Goal: Find specific page/section: Find specific page/section

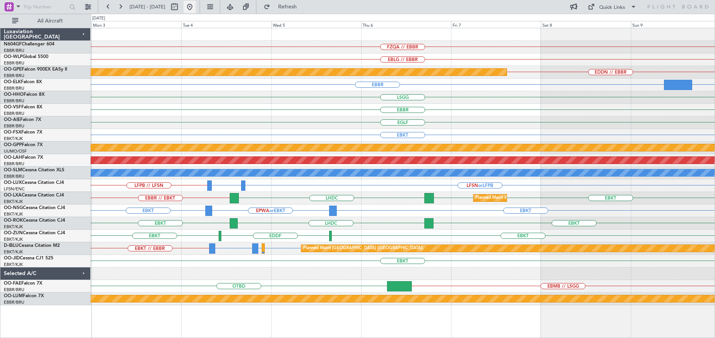
click at [196, 6] on button at bounding box center [190, 7] width 12 height 12
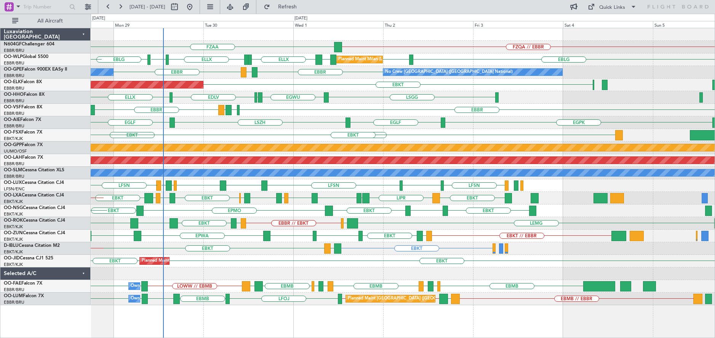
click at [312, 141] on div "FZQA // EBBR FZAA FZQA EBLG LIML LHDC ELLX ELLX LFPB EBLG Planned Maint Milan (…" at bounding box center [403, 166] width 624 height 277
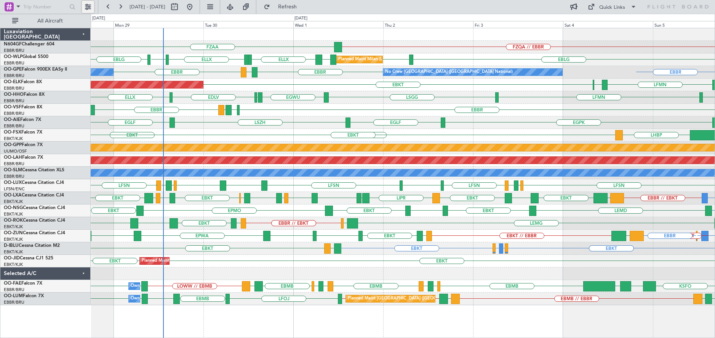
click at [88, 5] on button at bounding box center [88, 7] width 12 height 12
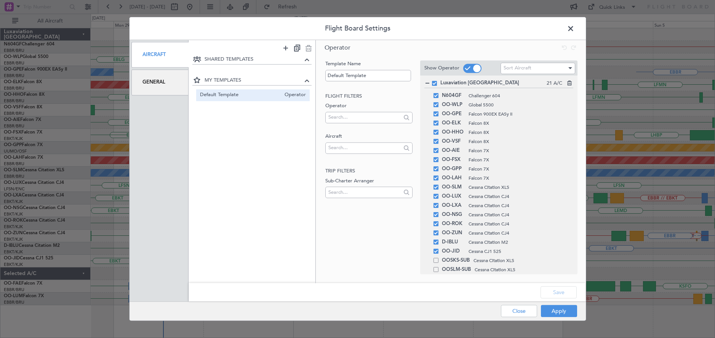
click at [149, 74] on div "General" at bounding box center [160, 83] width 58 height 26
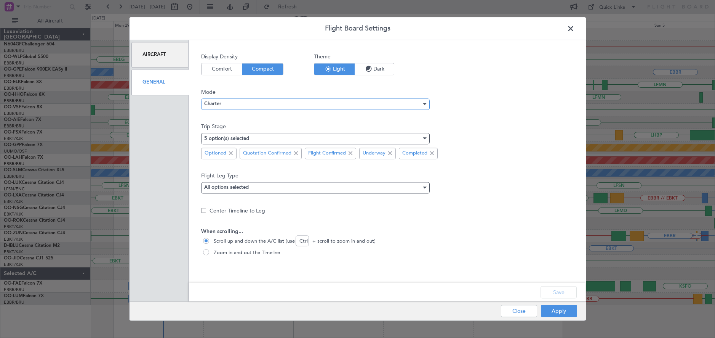
click at [235, 104] on div "Charter" at bounding box center [312, 103] width 217 height 11
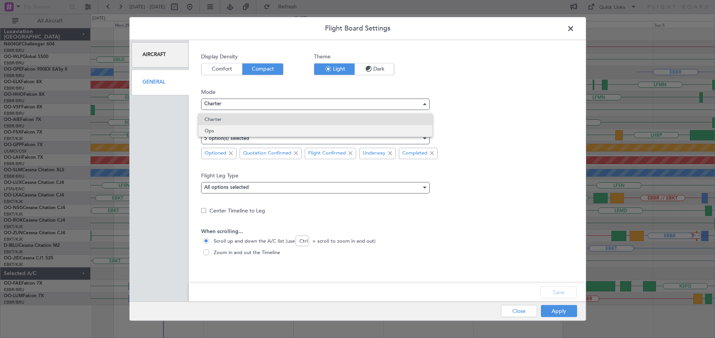
click at [227, 130] on span "Ops" at bounding box center [316, 130] width 222 height 11
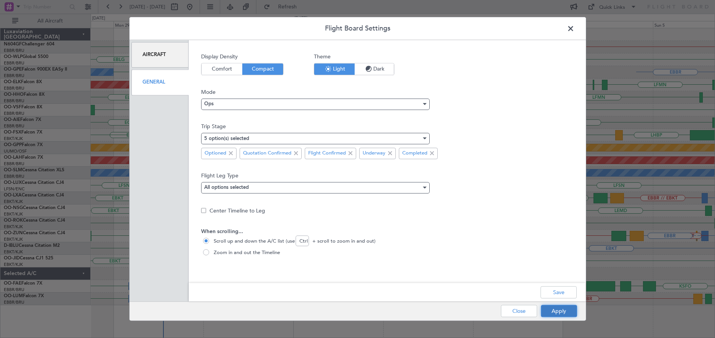
click at [564, 310] on button "Apply" at bounding box center [559, 311] width 36 height 12
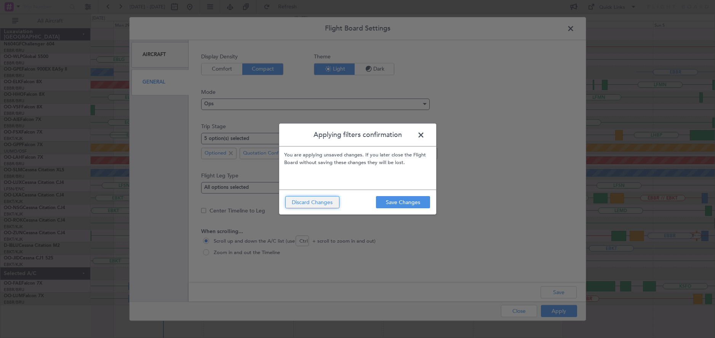
click at [322, 201] on button "Discard Changes" at bounding box center [312, 202] width 54 height 12
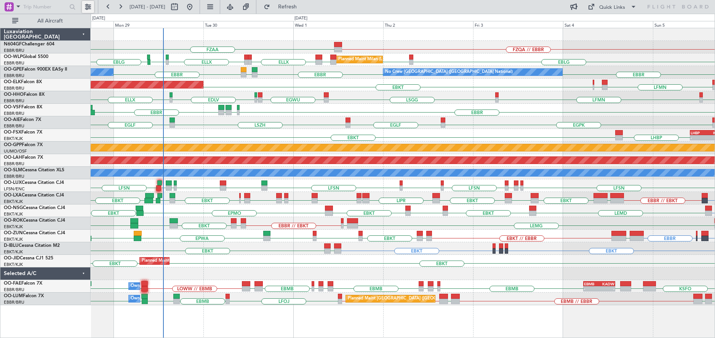
click at [89, 7] on button at bounding box center [88, 7] width 12 height 12
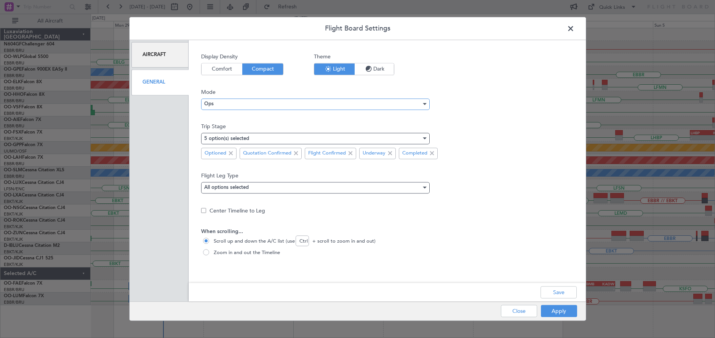
click at [223, 101] on div "Ops" at bounding box center [312, 103] width 217 height 11
click at [234, 129] on span "Ops" at bounding box center [316, 130] width 222 height 11
click at [295, 151] on span at bounding box center [296, 153] width 9 height 9
click at [562, 311] on button "Apply" at bounding box center [559, 311] width 36 height 12
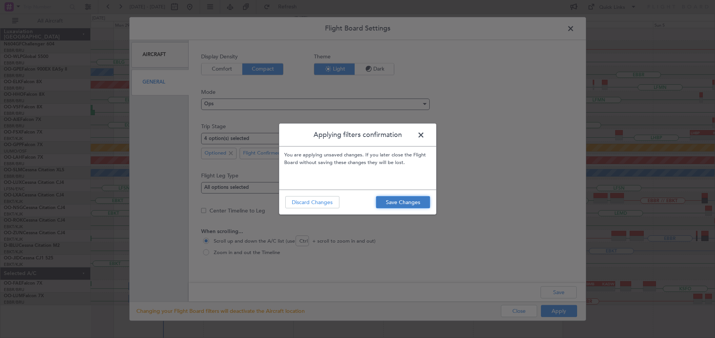
click at [389, 204] on button "Save Changes" at bounding box center [403, 202] width 54 height 12
